Goal: Information Seeking & Learning: Check status

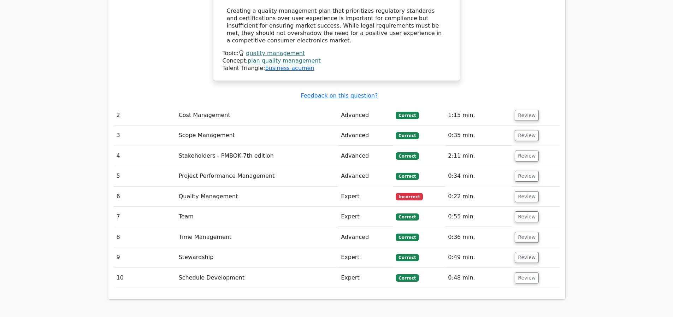
scroll to position [1166, 0]
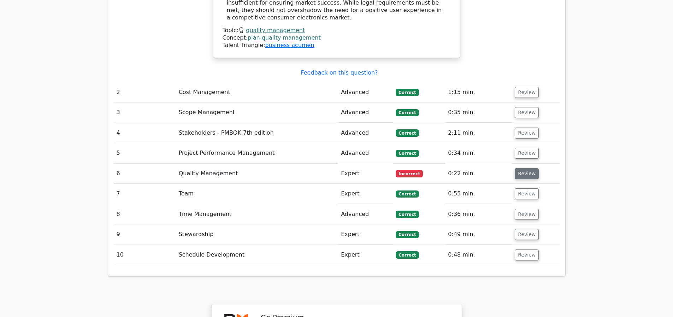
click at [520, 168] on button "Review" at bounding box center [526, 173] width 24 height 11
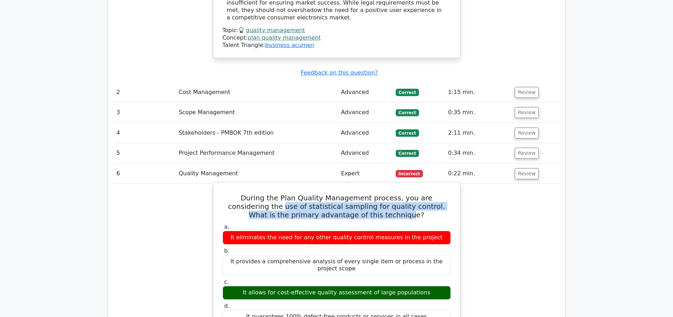
drag, startPoint x: 231, startPoint y: 146, endPoint x: 375, endPoint y: 160, distance: 144.4
click at [375, 193] on h5 "During the Plan Quality Management process, you are considering the use of stat…" at bounding box center [336, 205] width 229 height 25
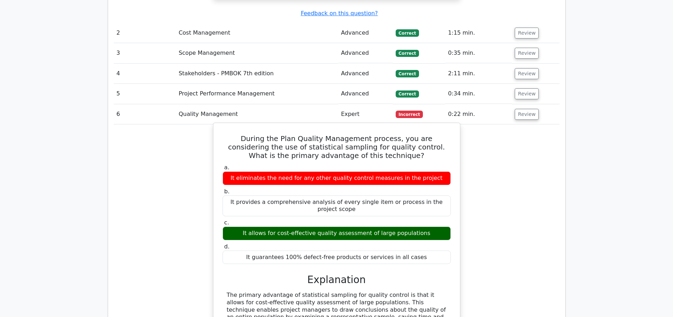
scroll to position [1227, 0]
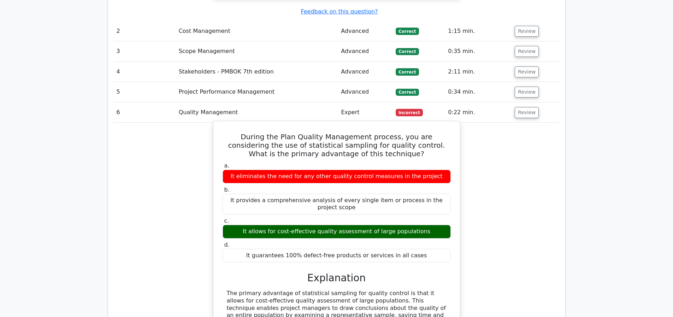
drag, startPoint x: 227, startPoint y: 181, endPoint x: 411, endPoint y: 196, distance: 184.2
click at [411, 196] on div "a. It eliminates the need for any other quality control measures in the project…" at bounding box center [336, 212] width 237 height 103
drag, startPoint x: 411, startPoint y: 196, endPoint x: 334, endPoint y: 193, distance: 76.7
click at [405, 249] on div "It guarantees 100% defect-free products or services in all cases" at bounding box center [336, 256] width 228 height 14
click at [334, 249] on div "It guarantees 100% defect-free products or services in all cases" at bounding box center [336, 256] width 228 height 14
